Goal: Task Accomplishment & Management: Manage account settings

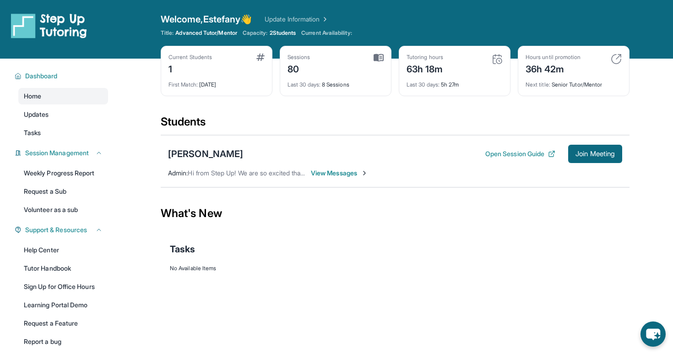
click at [331, 173] on span "View Messages" at bounding box center [339, 173] width 57 height 9
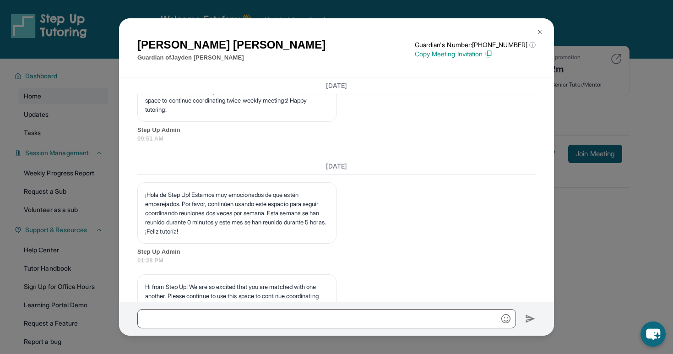
scroll to position [11364, 0]
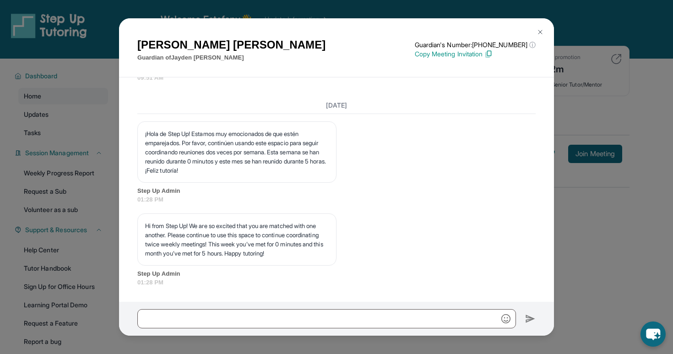
click at [541, 37] on button at bounding box center [540, 32] width 18 height 18
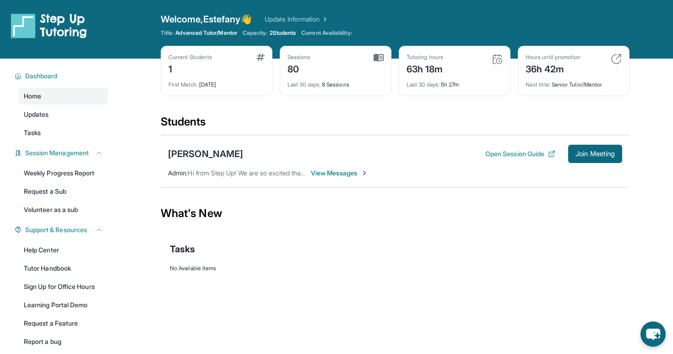
click at [617, 60] on img at bounding box center [616, 59] width 11 height 11
click at [594, 88] on div "Hours until promotion 36h 42m Next title : Senior Tutor/Mentor" at bounding box center [574, 71] width 112 height 50
click at [594, 87] on div "Next title : Senior Tutor/Mentor" at bounding box center [574, 82] width 96 height 13
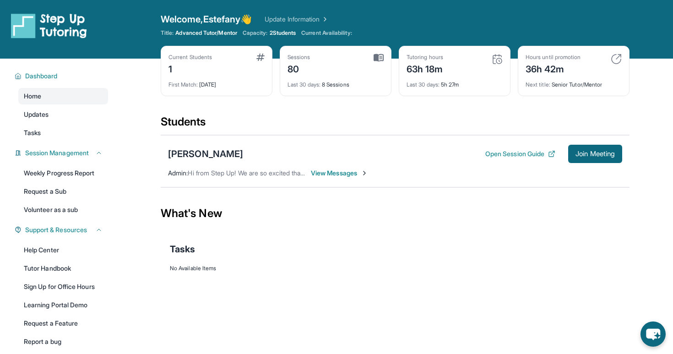
click at [289, 33] on span "2 Students" at bounding box center [283, 32] width 27 height 7
click at [288, 22] on link "Update Information" at bounding box center [297, 19] width 64 height 9
